Goal: Find specific page/section: Find specific page/section

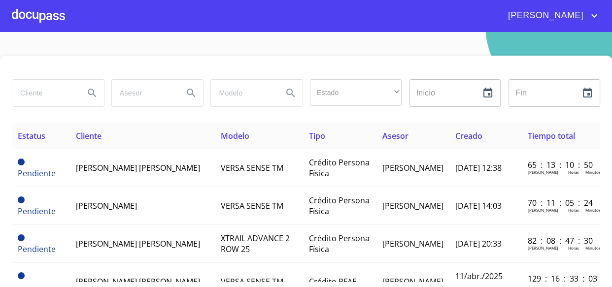
click at [44, 13] on div at bounding box center [38, 16] width 53 height 32
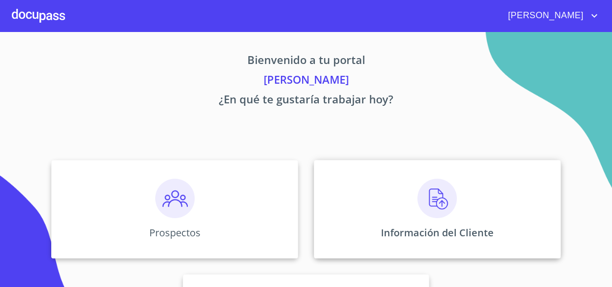
click at [434, 199] on img at bounding box center [436, 198] width 39 height 39
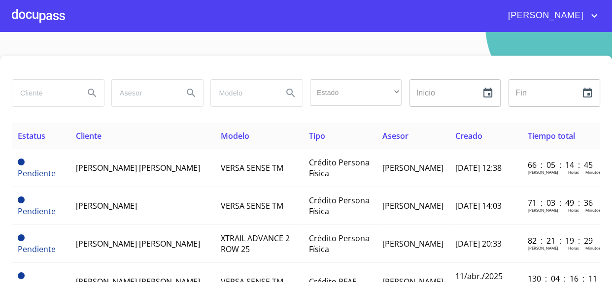
click at [39, 90] on input "search" at bounding box center [44, 93] width 64 height 27
drag, startPoint x: 39, startPoint y: 91, endPoint x: 105, endPoint y: 121, distance: 71.9
click at [41, 91] on input "danierl lay" at bounding box center [44, 93] width 64 height 27
type input "[PERSON_NAME]"
click at [89, 91] on icon "Search" at bounding box center [92, 93] width 12 height 12
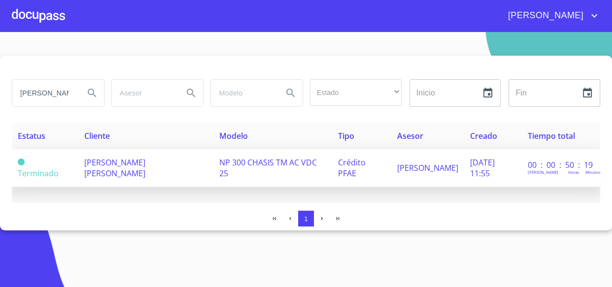
click at [125, 165] on span "[PERSON_NAME] [PERSON_NAME]" at bounding box center [114, 168] width 61 height 22
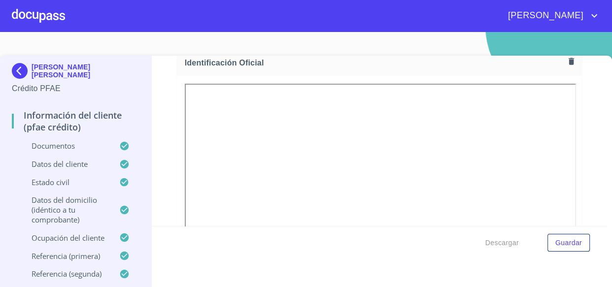
scroll to position [134, 0]
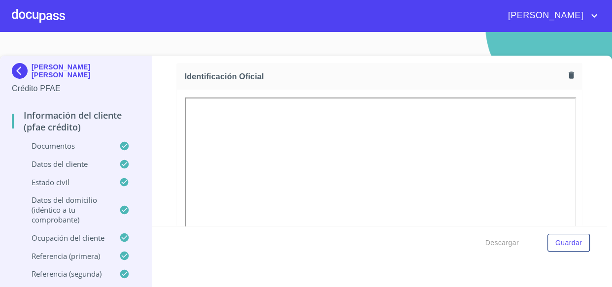
click at [102, 38] on section "[PERSON_NAME] [PERSON_NAME] Crédito PFAE Información del cliente (PFAE crédito)…" at bounding box center [306, 159] width 612 height 255
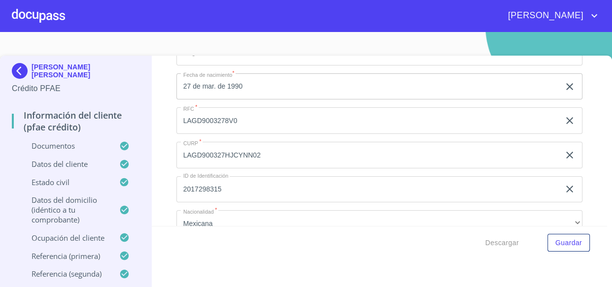
scroll to position [3405, 0]
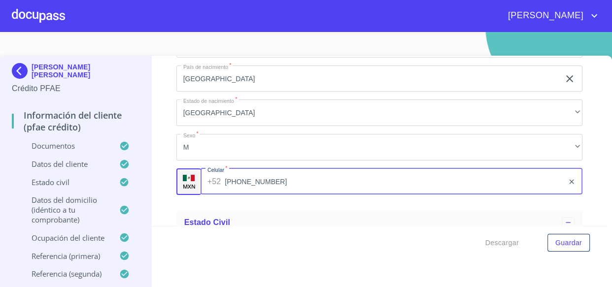
drag, startPoint x: 243, startPoint y: 181, endPoint x: 218, endPoint y: 180, distance: 25.2
click at [218, 180] on div "[PHONE_NUMBER] ​" at bounding box center [392, 182] width 382 height 27
drag, startPoint x: 197, startPoint y: 173, endPoint x: 278, endPoint y: 175, distance: 81.4
click at [278, 175] on div "MXN Celular   * [PHONE_NUMBER] ​" at bounding box center [379, 182] width 407 height 27
drag, startPoint x: 155, startPoint y: 126, endPoint x: 155, endPoint y: 118, distance: 8.4
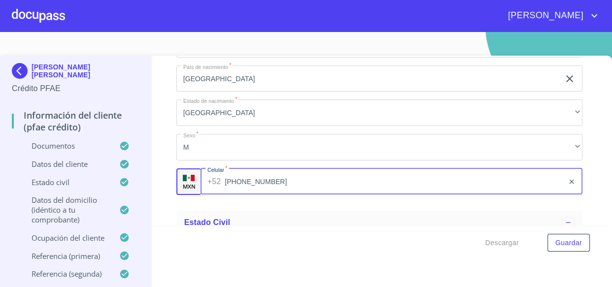
click at [155, 127] on div "Información del cliente (PFAE crédito) Documentos Documento de identificación. …" at bounding box center [379, 141] width 455 height 171
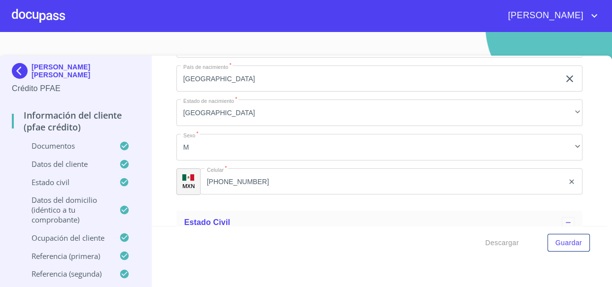
click at [41, 17] on div at bounding box center [38, 16] width 53 height 32
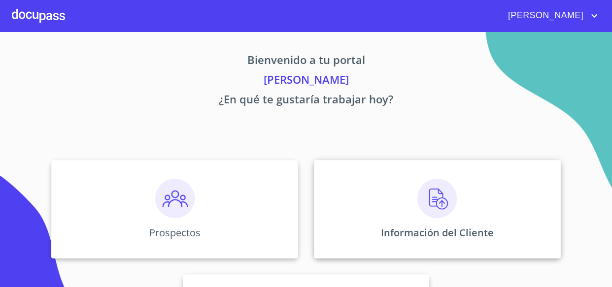
click at [428, 210] on img at bounding box center [436, 198] width 39 height 39
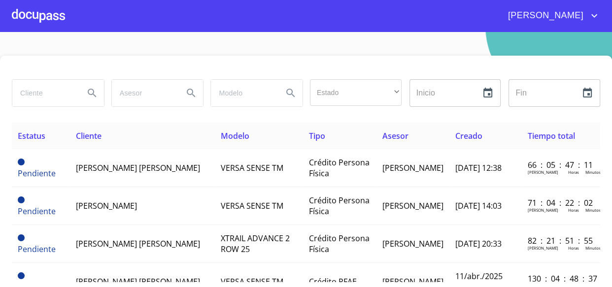
click at [23, 102] on input "search" at bounding box center [44, 93] width 64 height 27
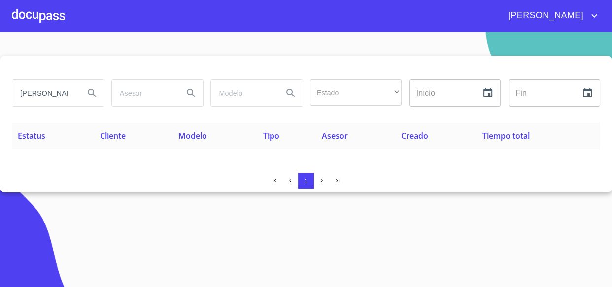
click at [67, 94] on input "[PERSON_NAME]" at bounding box center [44, 93] width 64 height 27
type input "a"
type input "[PERSON_NAME]"
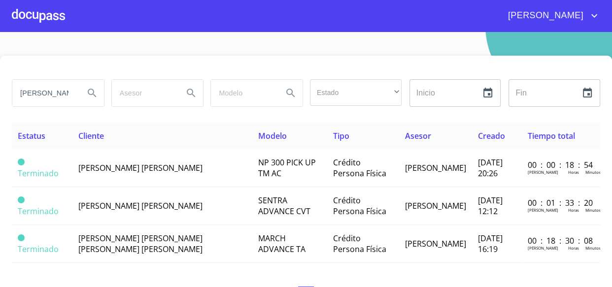
click at [591, 14] on icon "account of current user" at bounding box center [595, 16] width 12 height 12
drag, startPoint x: 587, startPoint y: 21, endPoint x: 585, endPoint y: 56, distance: 35.1
click at [591, 27] on li "Salir" at bounding box center [584, 21] width 32 height 18
